Goal: Find contact information: Find contact information

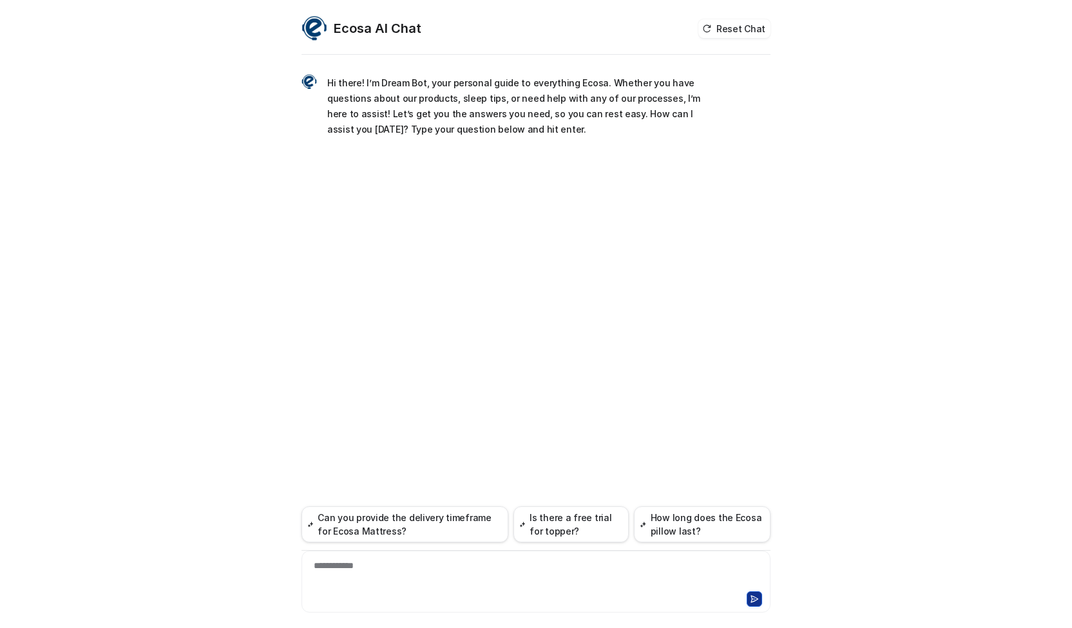
click at [396, 603] on div at bounding box center [536, 598] width 462 height 18
click at [395, 601] on div at bounding box center [536, 598] width 462 height 18
click at [367, 576] on div "**********" at bounding box center [536, 574] width 463 height 30
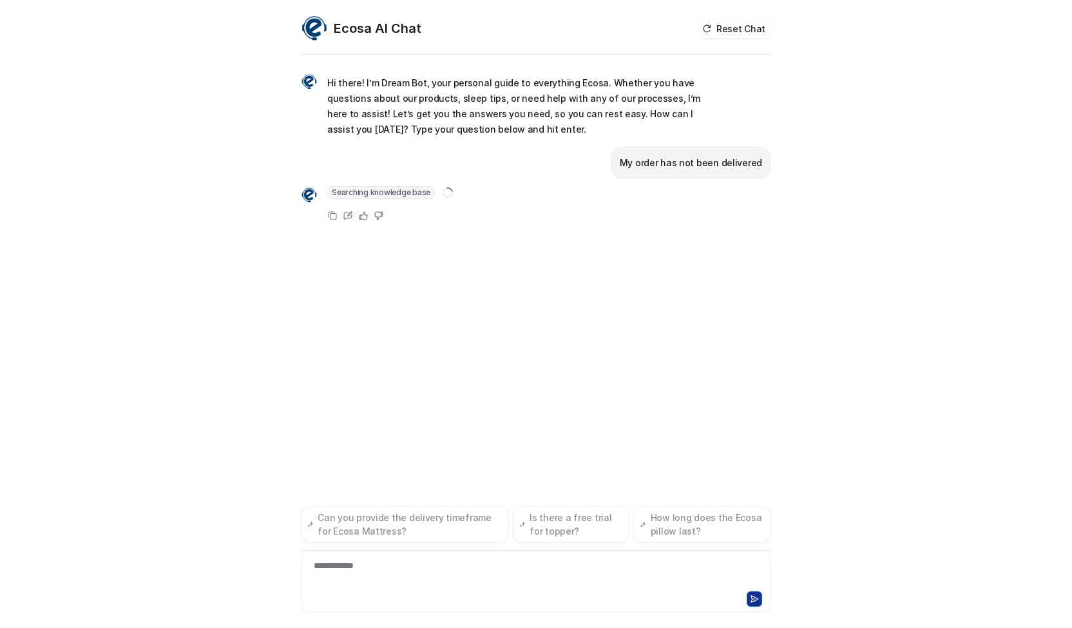
click at [288, 458] on div "**********" at bounding box center [536, 314] width 1072 height 628
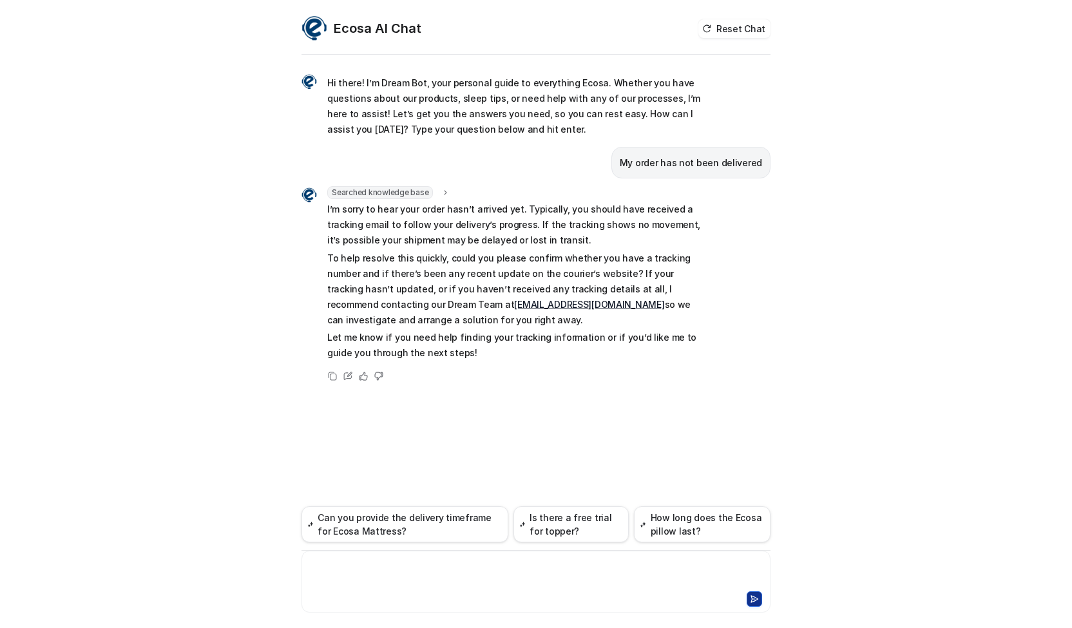
click at [434, 577] on div at bounding box center [536, 574] width 463 height 30
click at [751, 607] on div "**********" at bounding box center [535, 582] width 469 height 62
click at [751, 601] on icon at bounding box center [754, 598] width 9 height 9
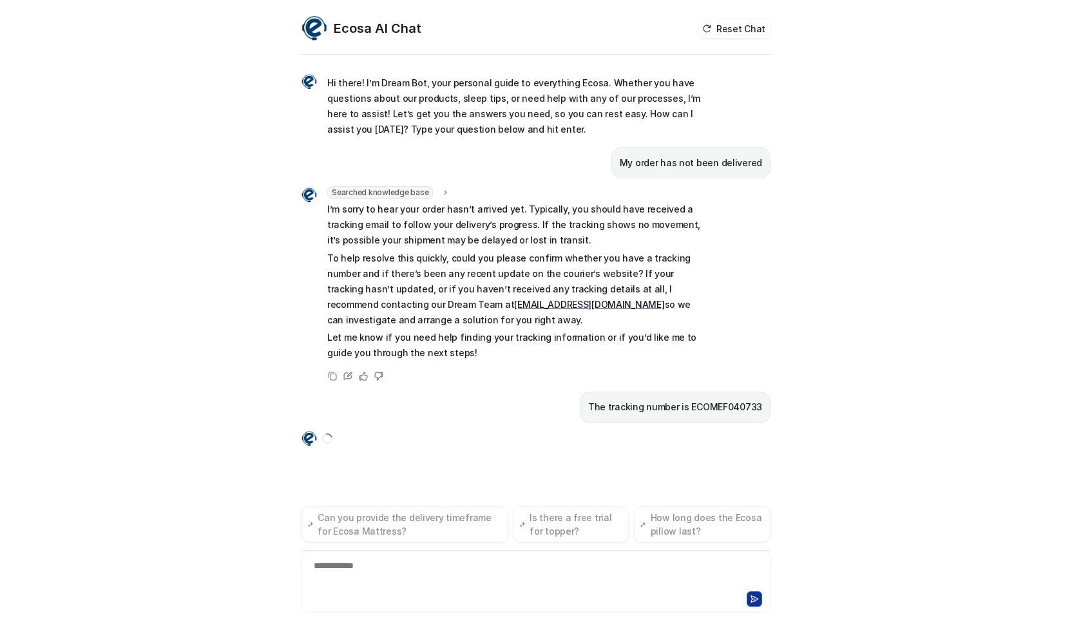
click at [850, 460] on div "Ecosa AI Chat Reset Chat Hi there! I’m Dream Bot, your personal guide to everyt…" at bounding box center [536, 314] width 1072 height 628
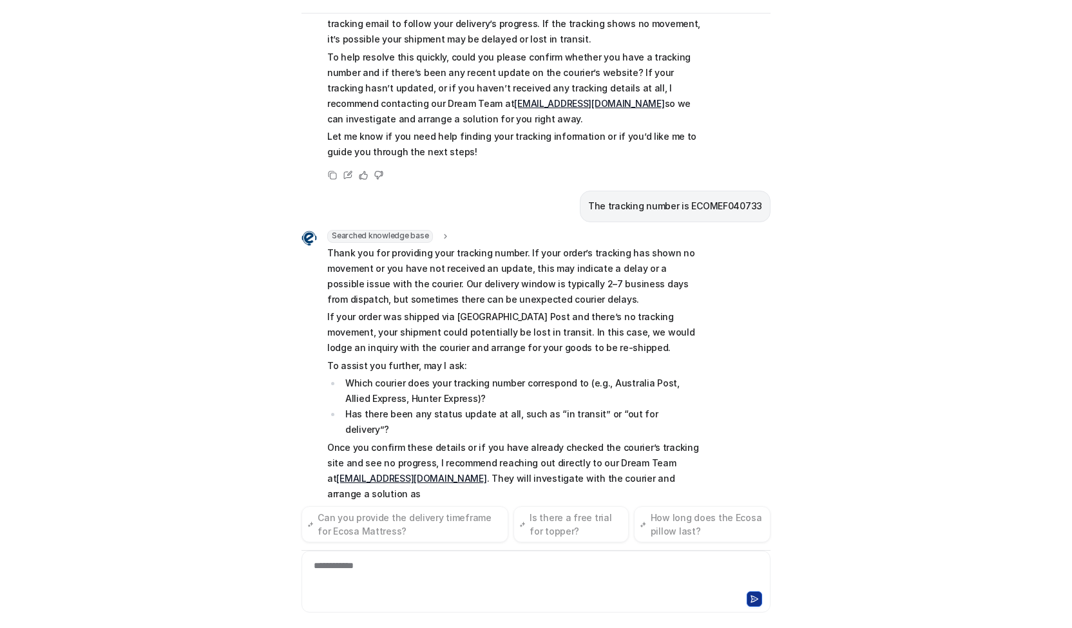
scroll to position [193, 0]
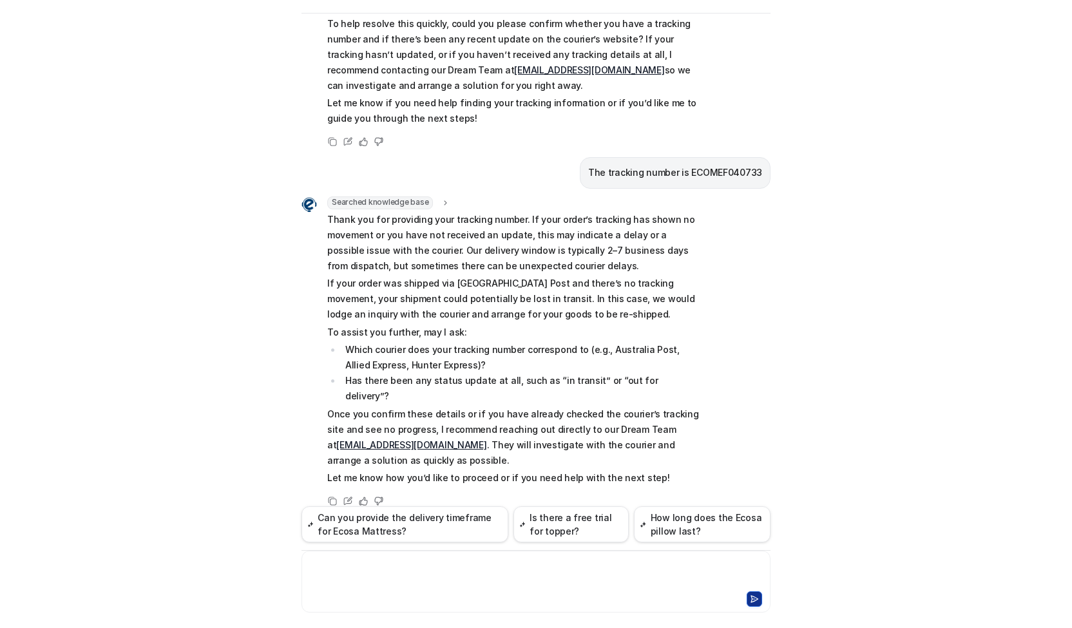
click at [407, 574] on div at bounding box center [536, 574] width 463 height 30
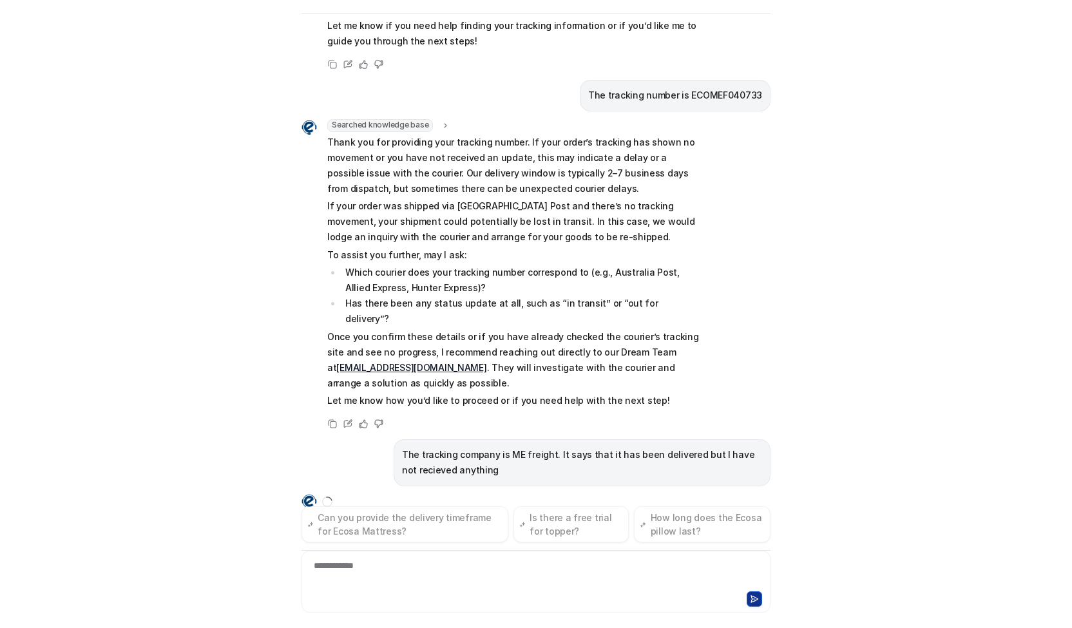
click at [156, 434] on div "Ecosa AI Chat Reset Chat Hi there! I’m Dream Bot, your personal guide to everyt…" at bounding box center [536, 314] width 1072 height 628
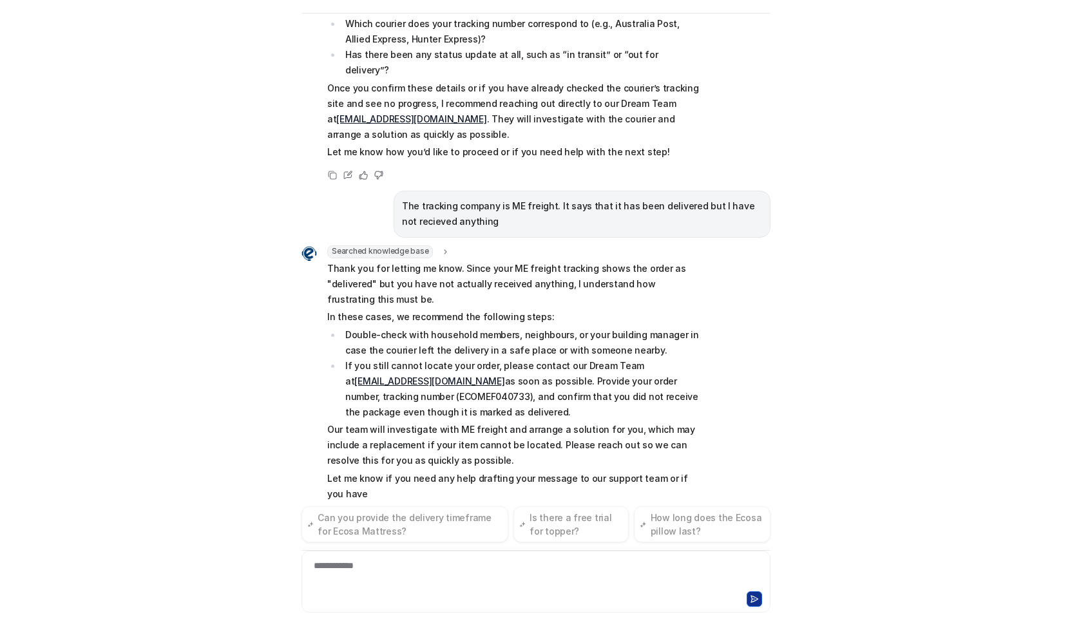
scroll to position [534, 0]
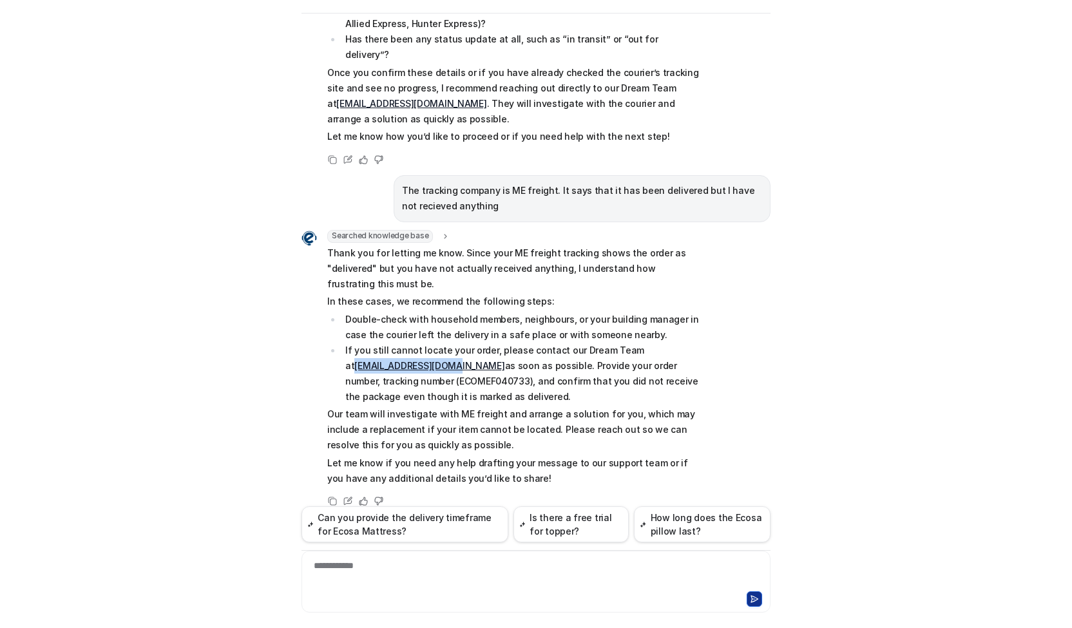
drag, startPoint x: 336, startPoint y: 346, endPoint x: 439, endPoint y: 346, distance: 103.0
click at [439, 346] on li "If you still cannot locate your order, please contact our Dream Team at [EMAIL_…" at bounding box center [522, 374] width 363 height 62
copy link "[EMAIL_ADDRESS][DOMAIN_NAME]"
click at [274, 373] on div "Ecosa AI Chat Reset Chat Hi there! I’m Dream Bot, your personal guide to everyt…" at bounding box center [536, 314] width 1072 height 628
